Goal: Task Accomplishment & Management: Use online tool/utility

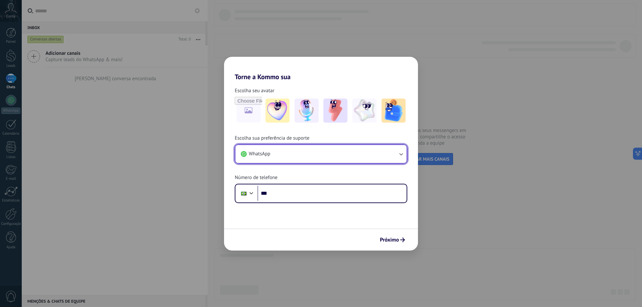
click at [297, 155] on button "WhatsApp" at bounding box center [320, 154] width 171 height 18
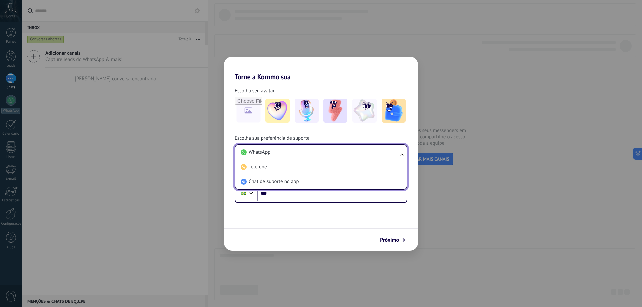
click at [297, 155] on li "WhatsApp" at bounding box center [319, 152] width 163 height 15
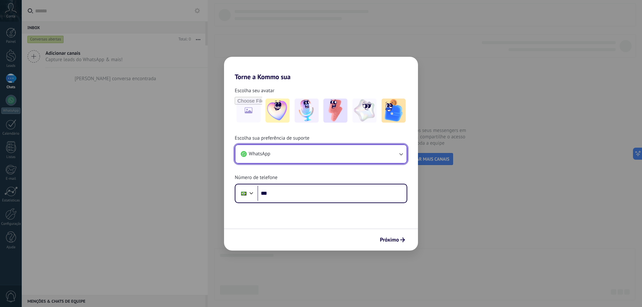
click at [297, 155] on button "WhatsApp" at bounding box center [320, 154] width 171 height 18
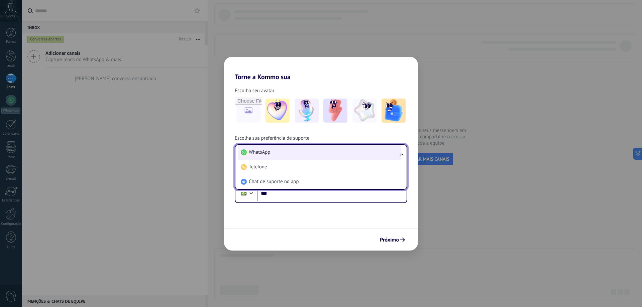
click at [297, 155] on li "WhatsApp" at bounding box center [319, 152] width 163 height 15
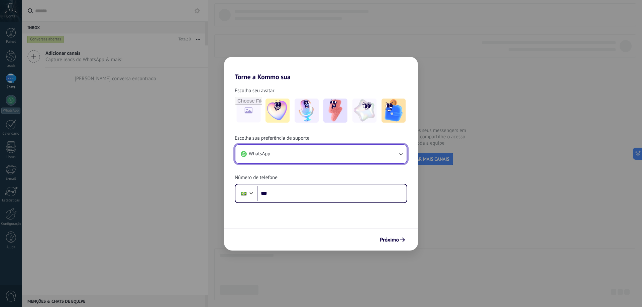
click at [297, 155] on button "WhatsApp" at bounding box center [320, 154] width 171 height 18
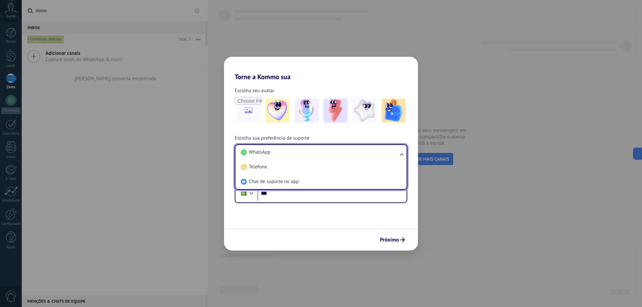
click at [297, 155] on li "WhatsApp" at bounding box center [319, 152] width 163 height 15
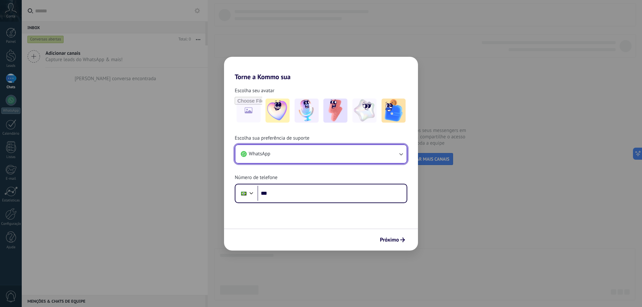
click at [297, 155] on button "WhatsApp" at bounding box center [320, 154] width 171 height 18
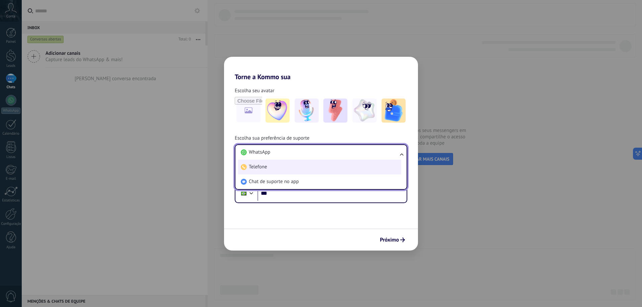
click at [270, 164] on li "Telefone" at bounding box center [319, 167] width 163 height 15
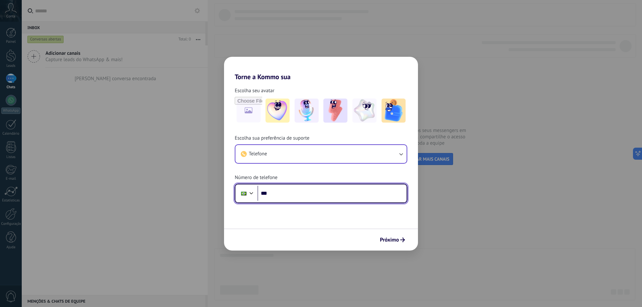
click at [290, 196] on input "***" at bounding box center [332, 193] width 149 height 15
type input "**********"
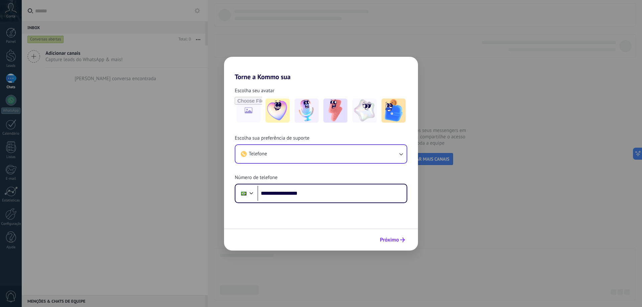
click at [398, 241] on span "Próximo" at bounding box center [389, 240] width 19 height 5
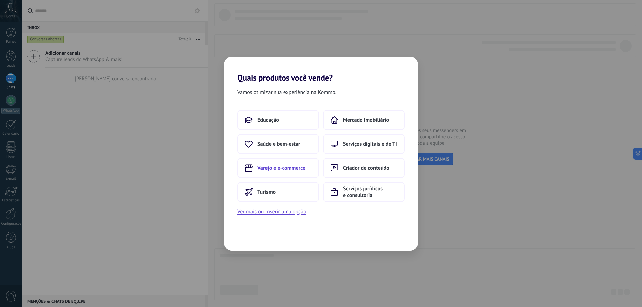
click at [285, 167] on span "Varejo e e-commerce" at bounding box center [282, 168] width 48 height 7
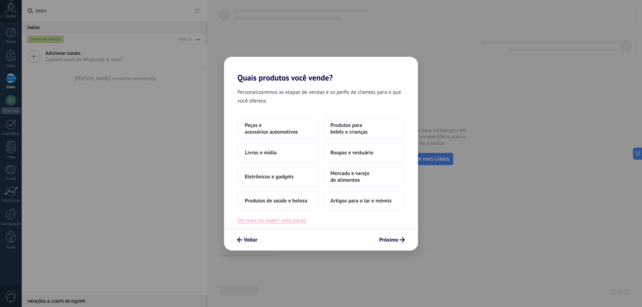
click at [285, 221] on button "Ver mais ou inserir uma opção" at bounding box center [271, 220] width 69 height 9
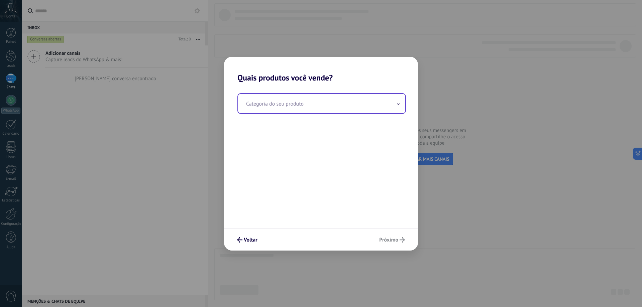
click at [275, 106] on input "text" at bounding box center [321, 103] width 167 height 19
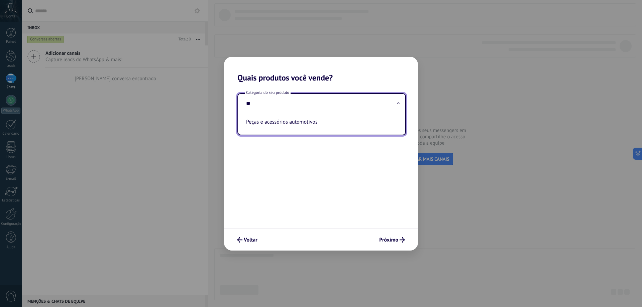
type input "*"
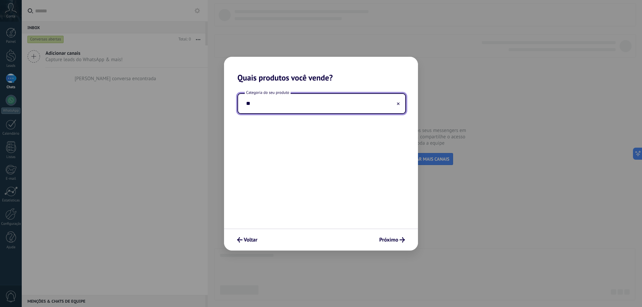
type input "*"
type input "**********"
click at [396, 239] on span "Próximo" at bounding box center [388, 240] width 19 height 5
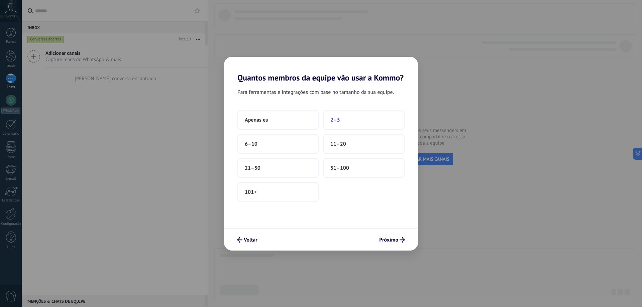
click at [344, 118] on button "2–5" at bounding box center [364, 120] width 82 height 20
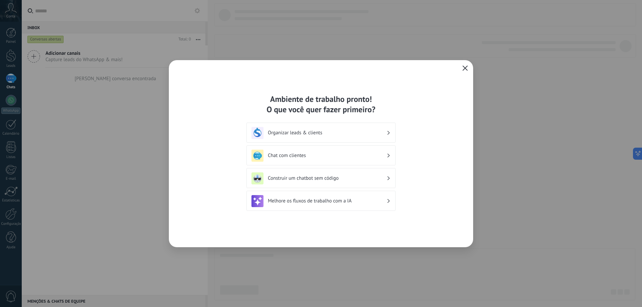
click at [327, 157] on h3 "Chat com clientes" at bounding box center [327, 156] width 119 height 6
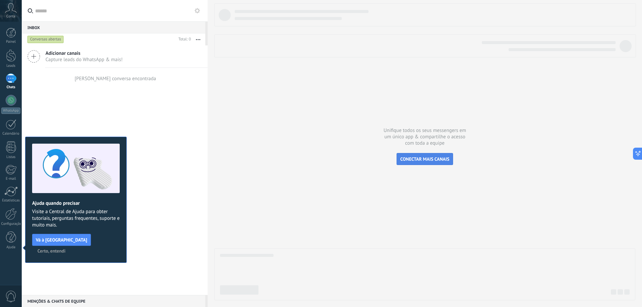
click at [440, 159] on span "CONECTAR MAIS CANAIS" at bounding box center [424, 159] width 49 height 6
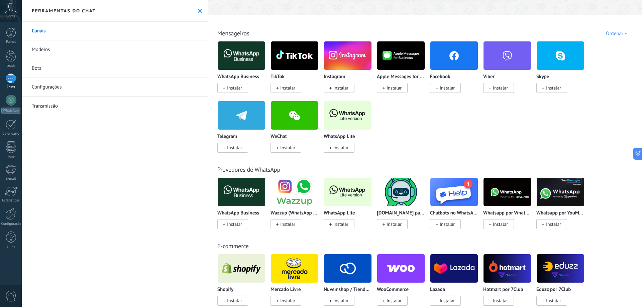
scroll to position [100, 0]
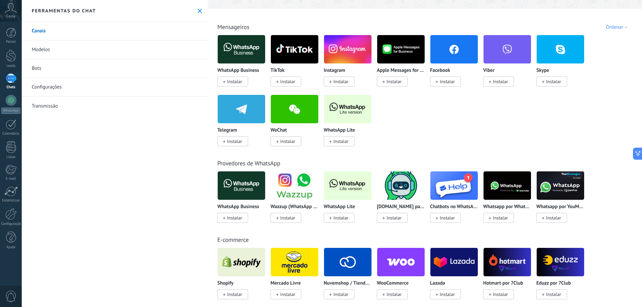
click at [287, 218] on span "Instalar" at bounding box center [287, 218] width 15 height 6
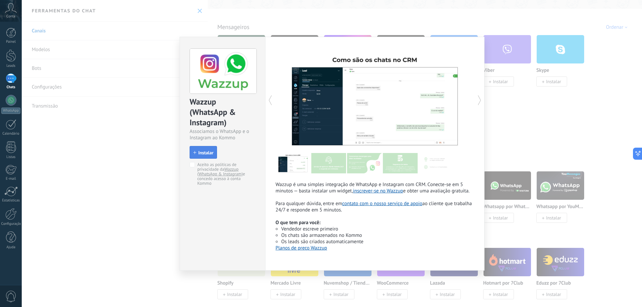
click at [200, 153] on span "Instalar" at bounding box center [205, 153] width 15 height 5
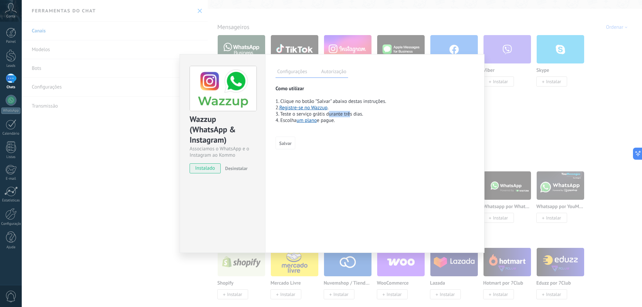
drag, startPoint x: 341, startPoint y: 114, endPoint x: 354, endPoint y: 114, distance: 12.4
click at [353, 114] on p "Como utilizar 1. Clique no botão "Salvar" abaixo destas instruções. 2. Registre…" at bounding box center [375, 108] width 199 height 44
click at [354, 114] on p "Como utilizar 1. Clique no botão "Salvar" abaixo destas instruções. 2. Registre…" at bounding box center [375, 108] width 199 height 44
click at [313, 120] on link "um plano" at bounding box center [307, 120] width 20 height 6
click at [533, 51] on div "Wazzup (WhatsApp & Instagram) Associamos o WhatsApp e o Instagram ao Kommo inst…" at bounding box center [332, 153] width 620 height 307
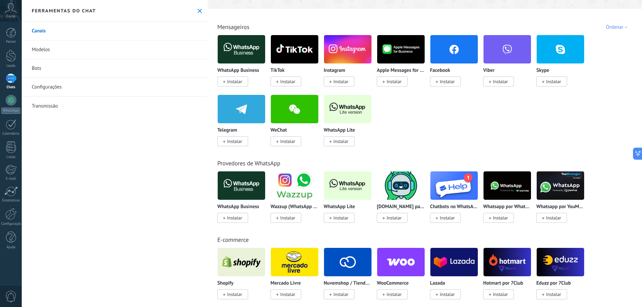
click at [246, 194] on img at bounding box center [241, 186] width 47 height 32
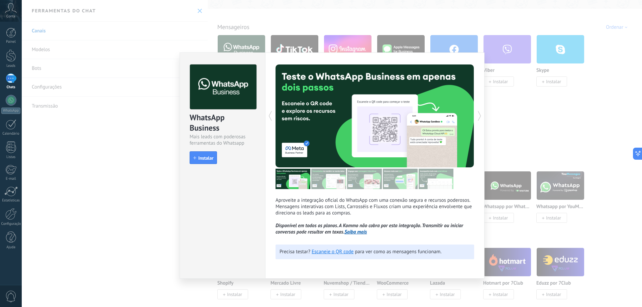
click at [231, 219] on div "WhatsApp Business Mais leads com poderosas ferramentas do Whatsapp install Inst…" at bounding box center [223, 166] width 86 height 226
click at [477, 115] on icon at bounding box center [479, 115] width 7 height 13
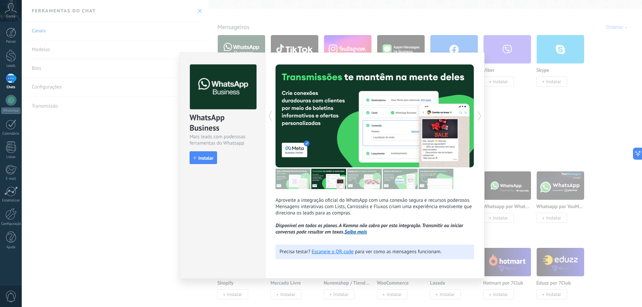
click at [477, 115] on icon at bounding box center [479, 115] width 7 height 13
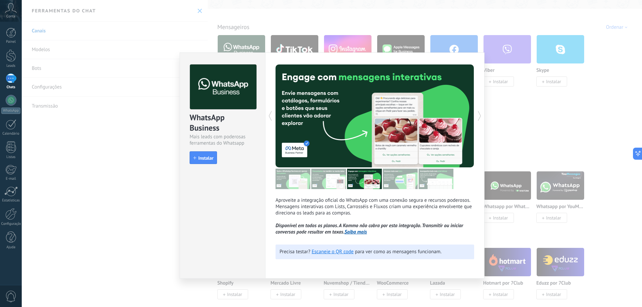
click at [269, 115] on icon at bounding box center [270, 115] width 7 height 13
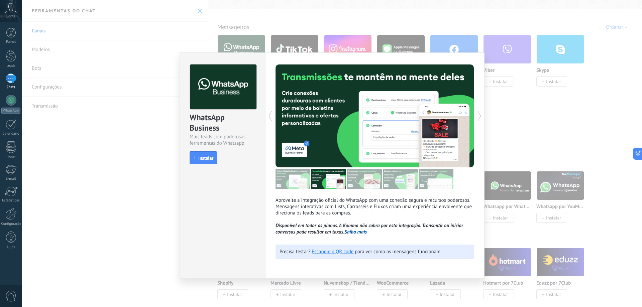
click at [269, 115] on icon at bounding box center [270, 115] width 7 height 13
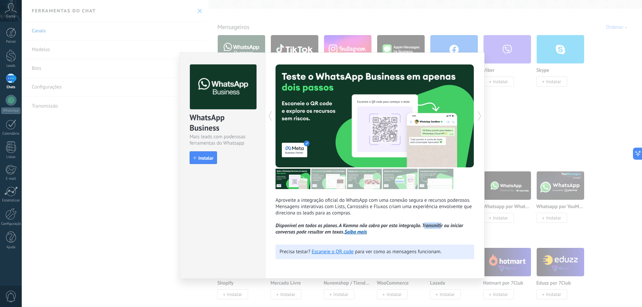
drag, startPoint x: 423, startPoint y: 225, endPoint x: 465, endPoint y: 226, distance: 41.5
click at [462, 226] on icon "Disponível em todos os planos. A Kommo não cobra por esta integração. Transmiti…" at bounding box center [370, 229] width 188 height 13
click at [465, 226] on p "Aproveite a integração oficial do WhatsApp com uma conexão segura e recursos po…" at bounding box center [375, 216] width 199 height 38
drag, startPoint x: 302, startPoint y: 233, endPoint x: 324, endPoint y: 235, distance: 22.2
click at [324, 235] on div "Aproveite a integração oficial do WhatsApp com uma conexão segura e recursos po…" at bounding box center [374, 166] width 219 height 226
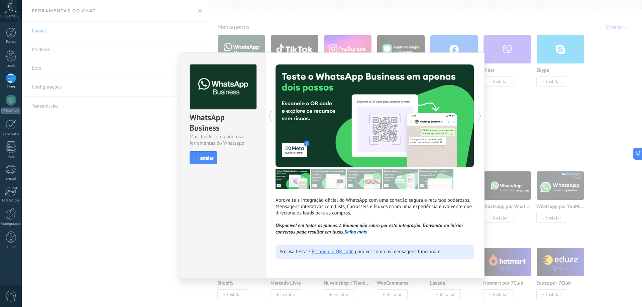
click at [408, 233] on p "Aproveite a integração oficial do WhatsApp com uma conexão segura e recursos po…" at bounding box center [375, 216] width 199 height 38
click at [465, 226] on p "Aproveite a integração oficial do WhatsApp com uma conexão segura e recursos po…" at bounding box center [375, 216] width 199 height 38
click at [360, 233] on link "Saiba mais" at bounding box center [356, 232] width 22 height 6
click at [204, 157] on span "Instalar" at bounding box center [205, 158] width 15 height 5
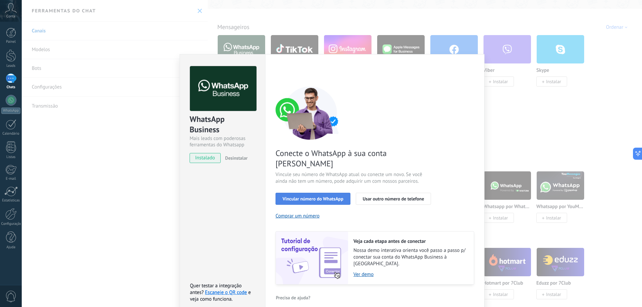
click at [311, 197] on span "Vincular número do WhatsApp" at bounding box center [313, 199] width 61 height 5
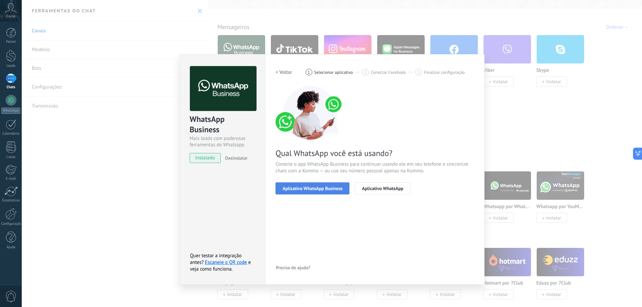
click at [307, 187] on span "Aplicativo WhatsApp Business" at bounding box center [313, 188] width 60 height 5
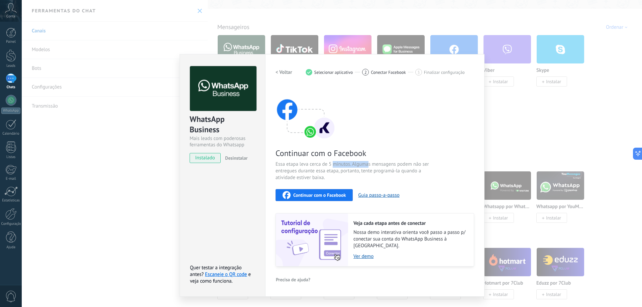
drag, startPoint x: 333, startPoint y: 165, endPoint x: 374, endPoint y: 165, distance: 40.8
click at [372, 165] on span "Essa etapa leva cerca de 5 minutos. Algumas mensagens podem não ser entregues d…" at bounding box center [355, 171] width 159 height 20
drag, startPoint x: 376, startPoint y: 165, endPoint x: 401, endPoint y: 167, distance: 25.8
click at [389, 166] on span "Essa etapa leva cerca de 5 minutos. Algumas mensagens podem não ser entregues d…" at bounding box center [355, 171] width 159 height 20
drag, startPoint x: 414, startPoint y: 167, endPoint x: 421, endPoint y: 168, distance: 7.0
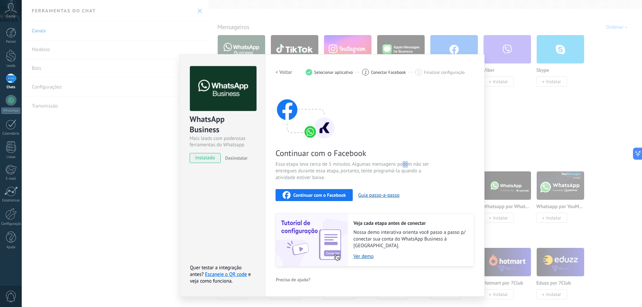
click at [416, 167] on span "Essa etapa leva cerca de 5 minutos. Algumas mensagens podem não ser entregues d…" at bounding box center [355, 171] width 159 height 20
click at [314, 195] on span "Continuar com o Facebook" at bounding box center [319, 195] width 53 height 5
click at [374, 197] on button "Guia passo-a-passo" at bounding box center [378, 195] width 41 height 6
